Goal: Task Accomplishment & Management: Use online tool/utility

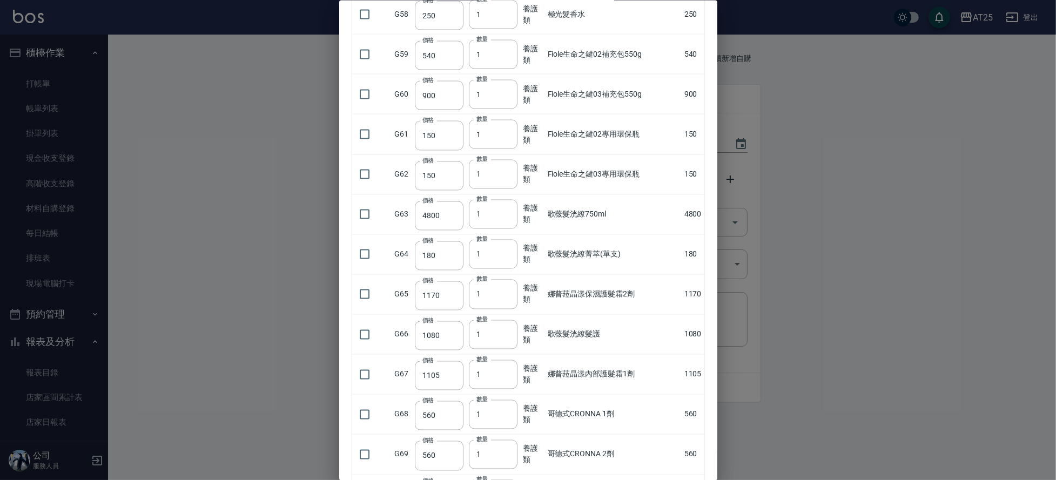
scroll to position [2269, 0]
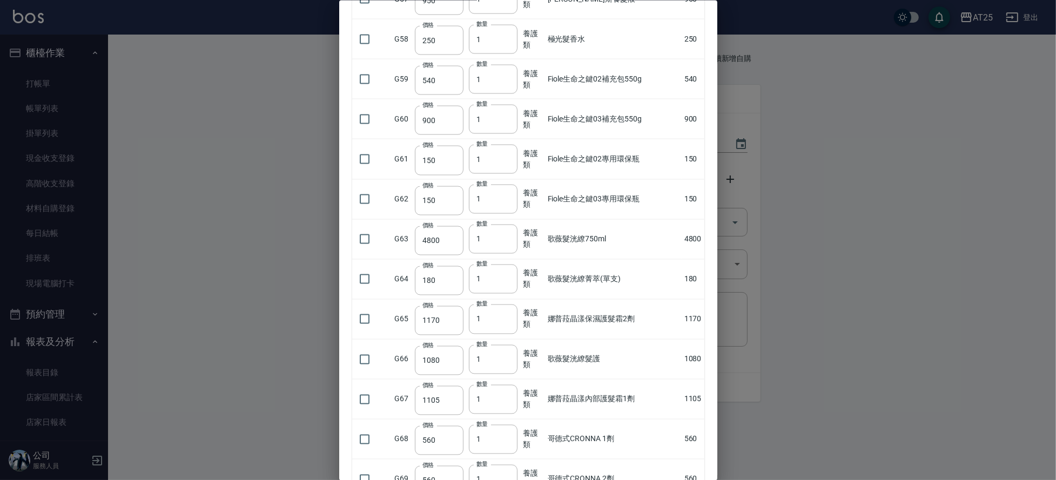
click at [842, 415] on div at bounding box center [528, 240] width 1056 height 480
click at [271, 76] on div at bounding box center [528, 240] width 1056 height 480
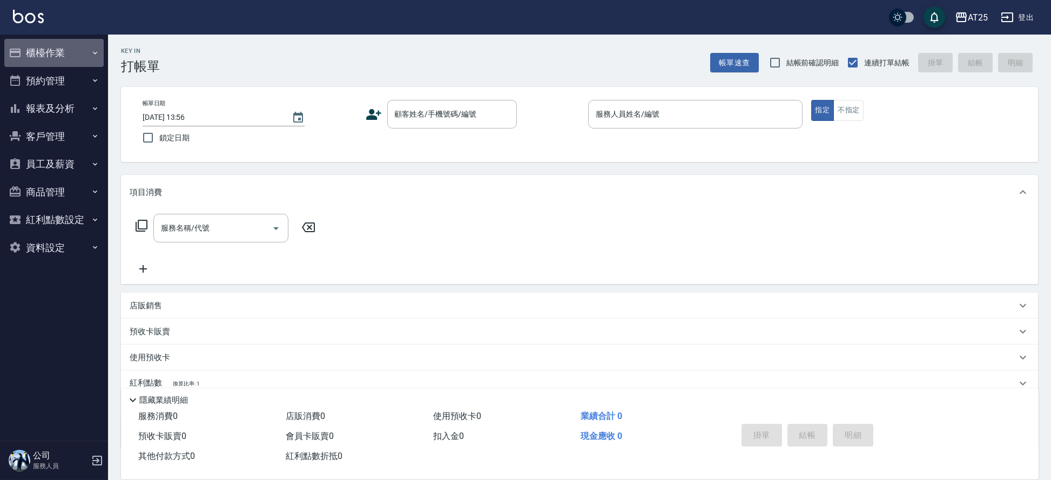
click at [71, 60] on button "櫃檯作業" at bounding box center [53, 53] width 99 height 28
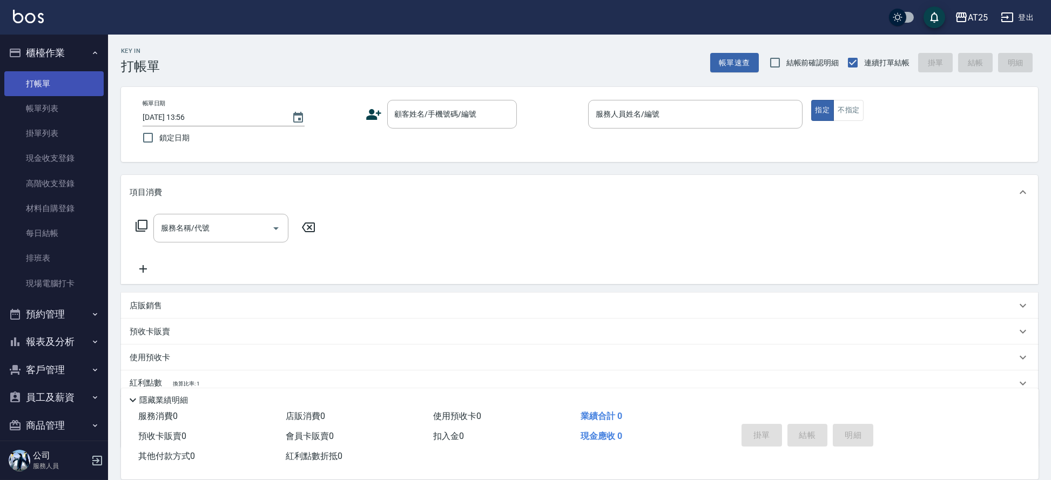
click at [52, 88] on link "打帳單" at bounding box center [53, 83] width 99 height 25
click at [181, 230] on input "服務名稱/代號" at bounding box center [212, 228] width 109 height 19
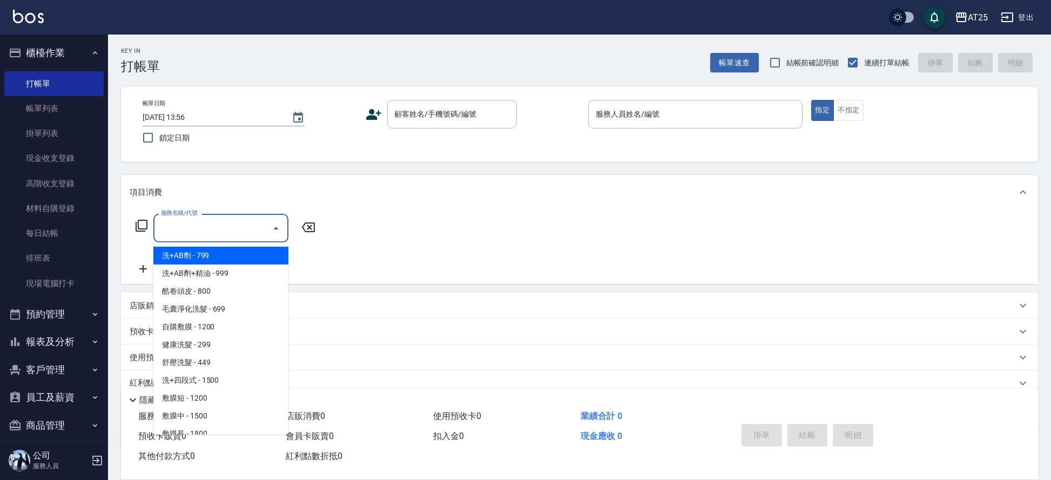
click at [238, 260] on span "洗+AB劑 - 799" at bounding box center [220, 256] width 135 height 18
type input "洗+AB劑(101)"
type input "70"
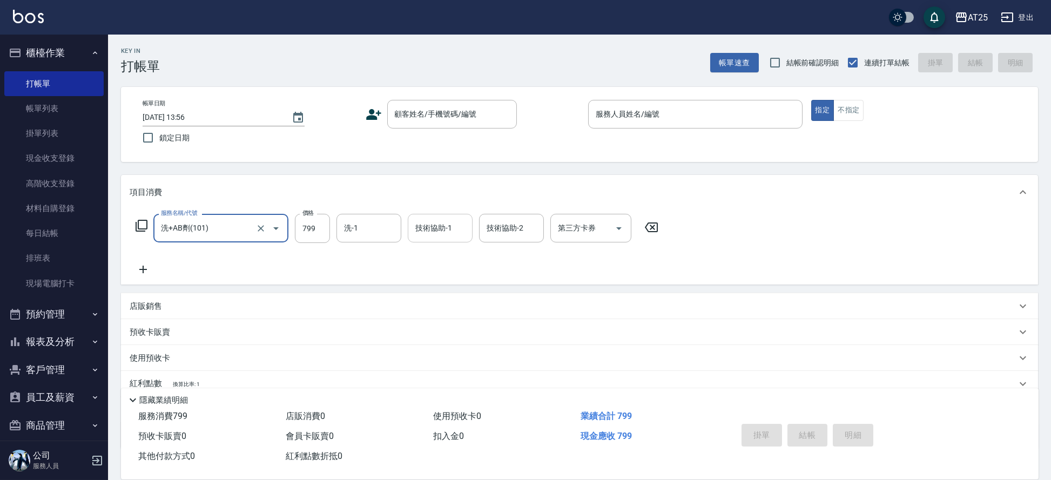
click at [440, 235] on input "技術協助-1" at bounding box center [440, 228] width 55 height 19
